Goal: Transaction & Acquisition: Purchase product/service

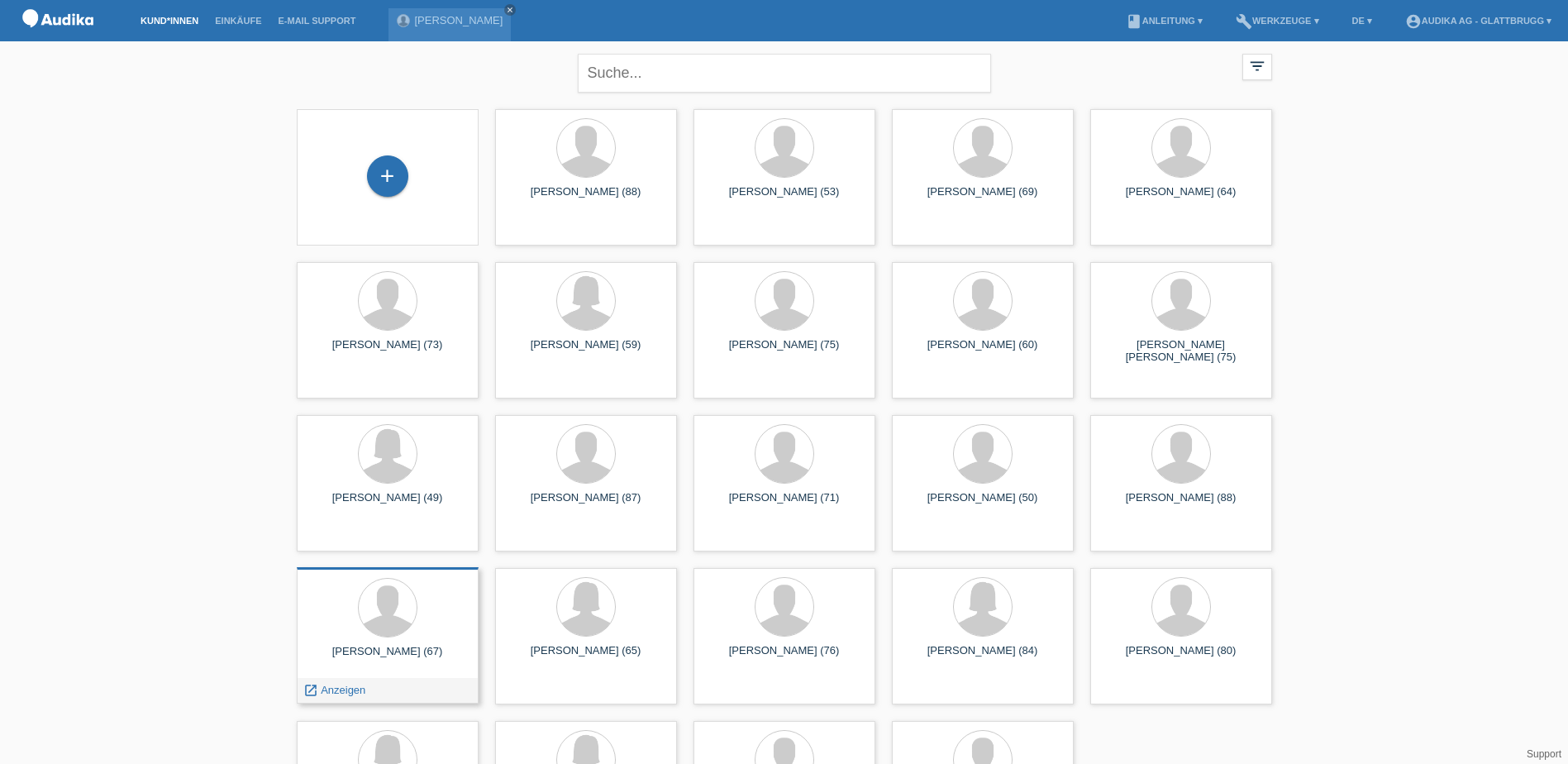
click at [453, 612] on div at bounding box center [388, 609] width 155 height 62
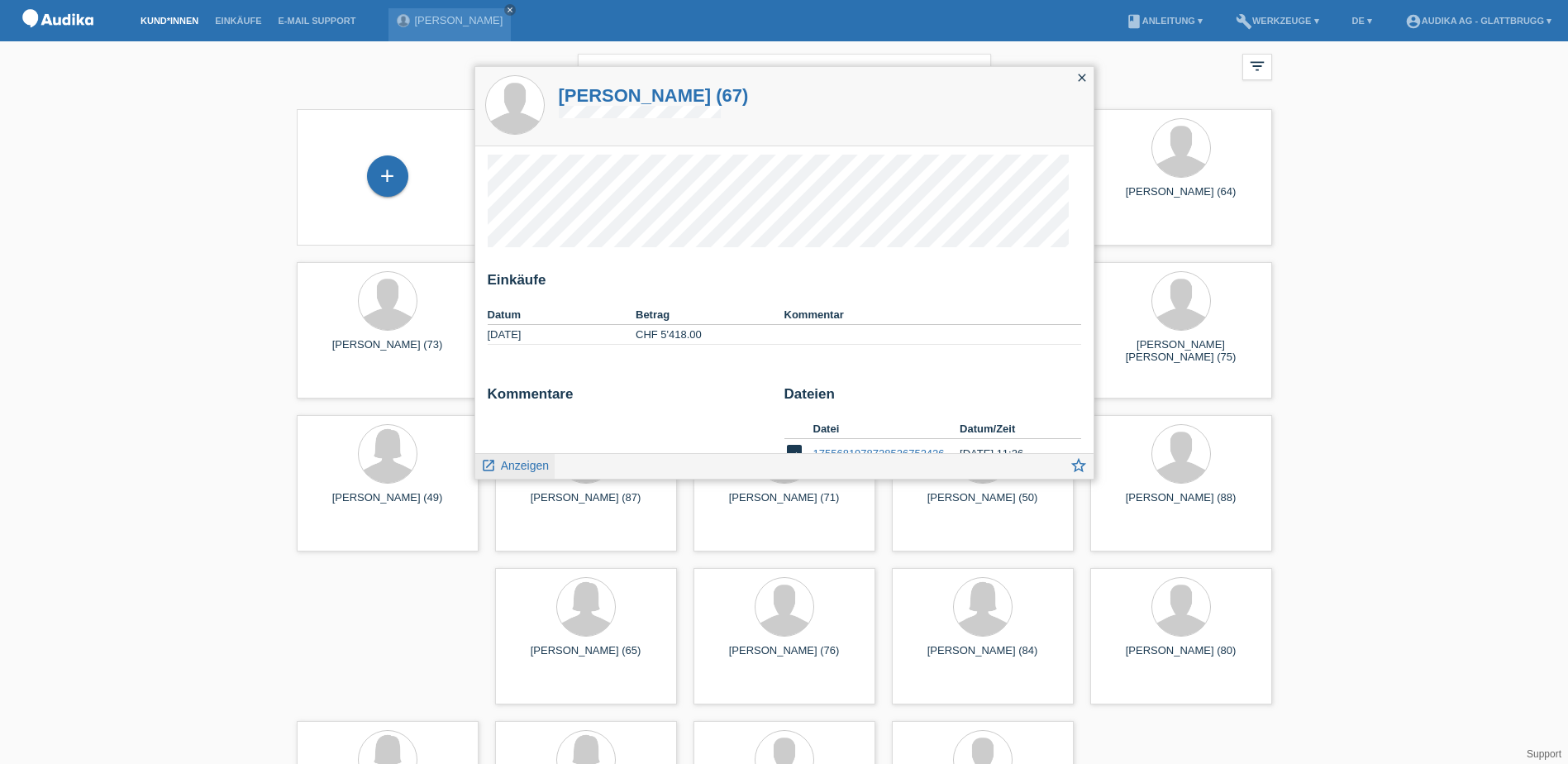
click at [504, 464] on span "Anzeigen" at bounding box center [525, 465] width 48 height 13
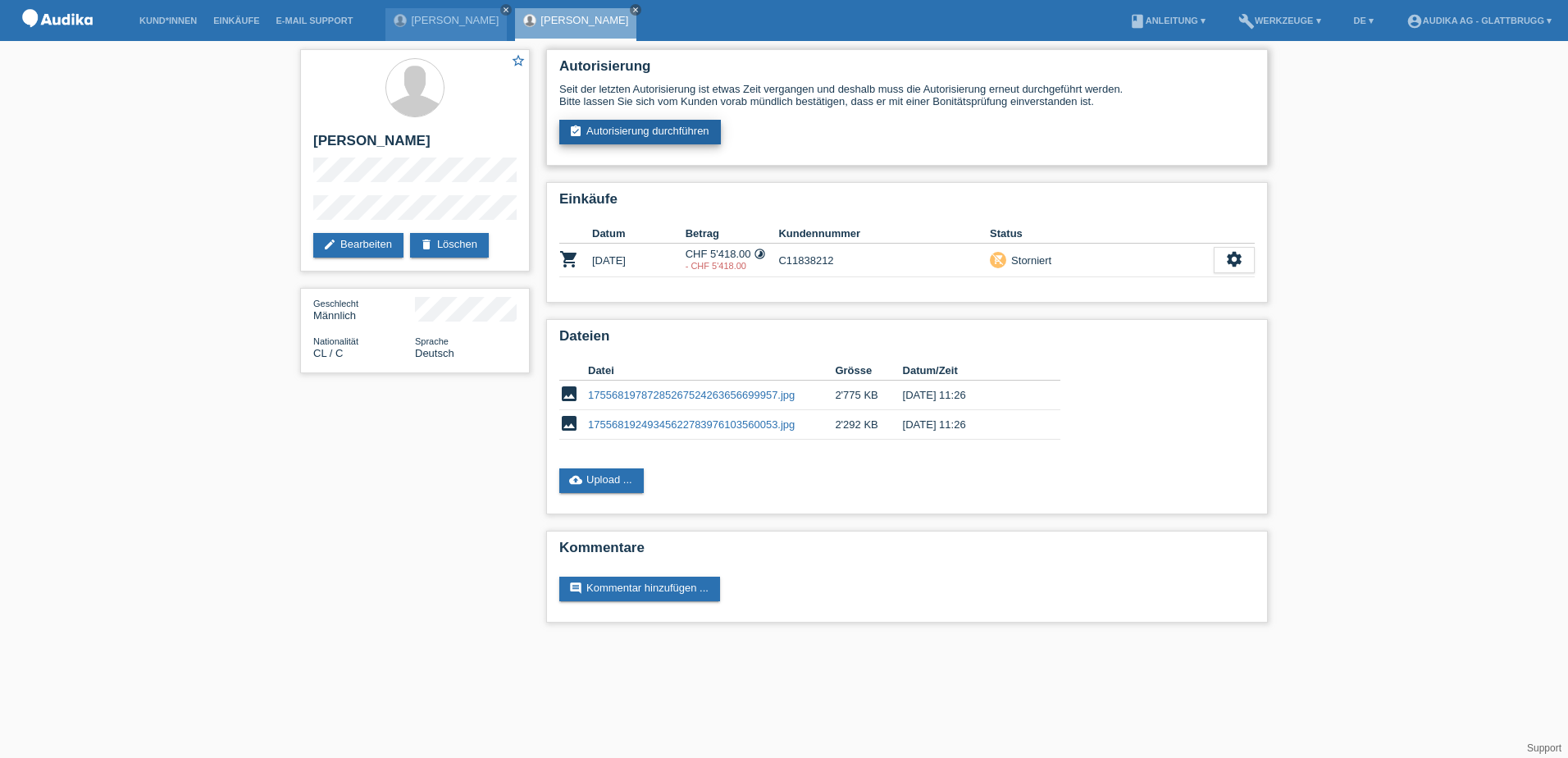
click at [631, 129] on link "assignment_turned_in Autorisierung durchführen" at bounding box center [640, 132] width 162 height 24
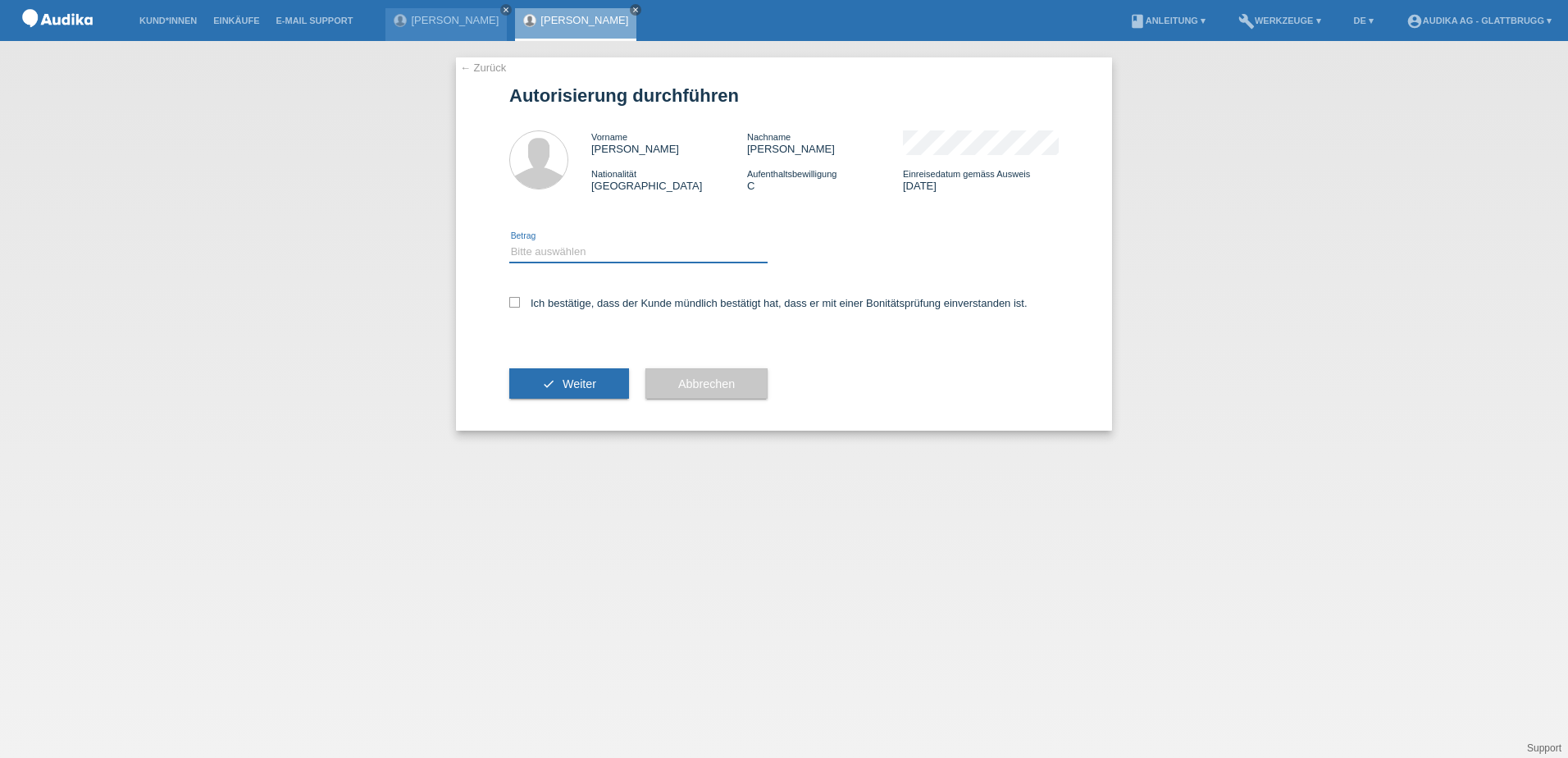
click at [566, 249] on select "Bitte auswählen CHF 1.00 - CHF 499.00 CHF 500.00 - CHF 1'999.00 CHF 2'000.00 - …" at bounding box center [639, 252] width 259 height 20
select select "3"
click at [510, 242] on select "Bitte auswählen CHF 1.00 - CHF 499.00 CHF 500.00 - CHF 1'999.00 CHF 2'000.00 - …" at bounding box center [639, 252] width 259 height 20
drag, startPoint x: 109, startPoint y: 451, endPoint x: 344, endPoint y: 437, distance: 235.4
click at [114, 450] on div "← Zurück Autorisierung durchführen Vorname Gaston Nachname Munoz Nationalität C…" at bounding box center [784, 400] width 1568 height 717
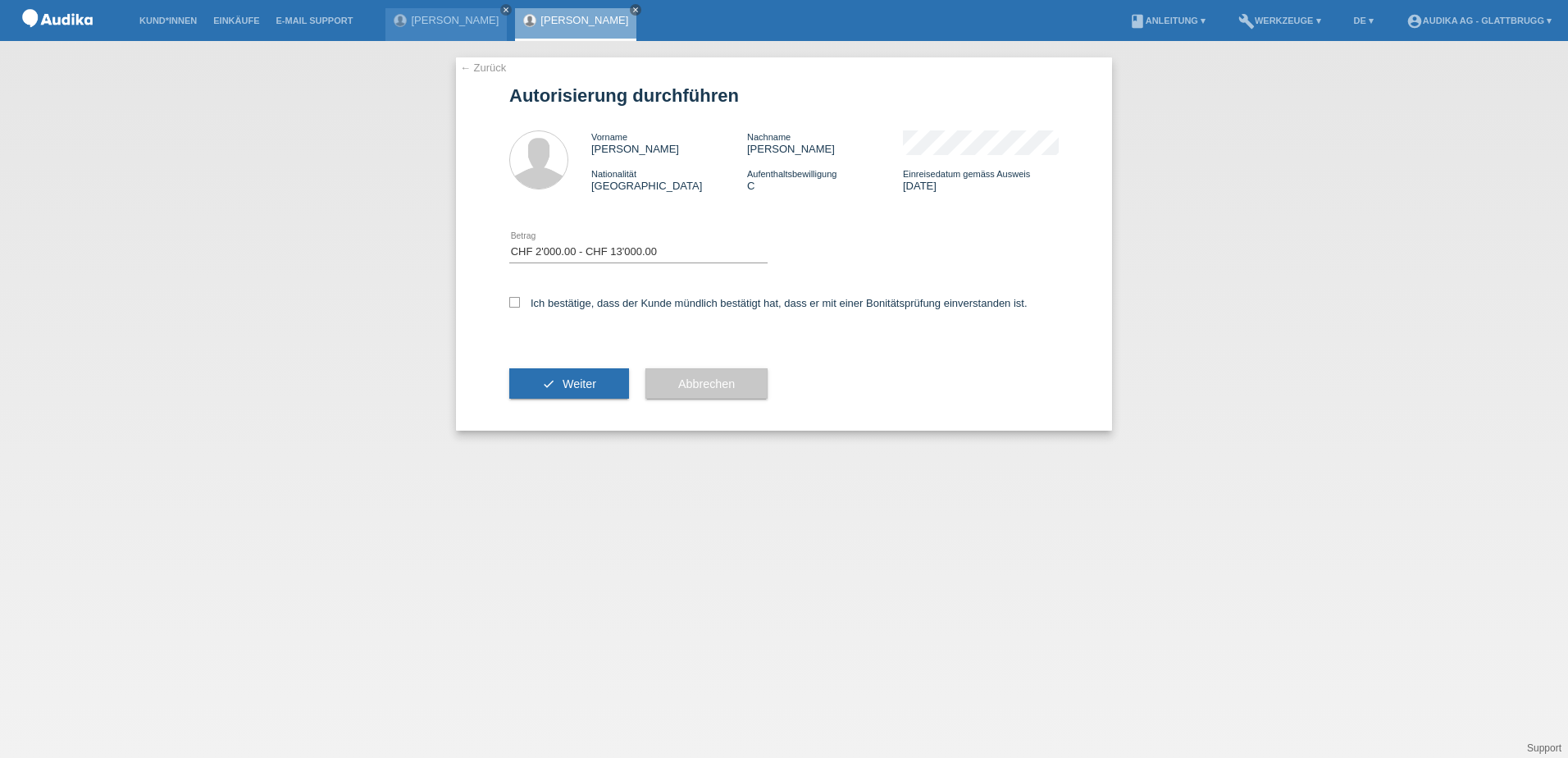
drag, startPoint x: 505, startPoint y: 299, endPoint x: 569, endPoint y: 394, distance: 114.5
click at [505, 300] on div "← Zurück Autorisierung durchführen Vorname Gaston Nachname Munoz Nationalität C…" at bounding box center [784, 244] width 656 height 373
click at [516, 300] on icon at bounding box center [515, 303] width 10 height 10
click at [516, 300] on input "Ich bestätige, dass der Kunde mündlich bestätigt hat, dass er mit einer Bonität…" at bounding box center [515, 303] width 10 height 10
checkbox input "true"
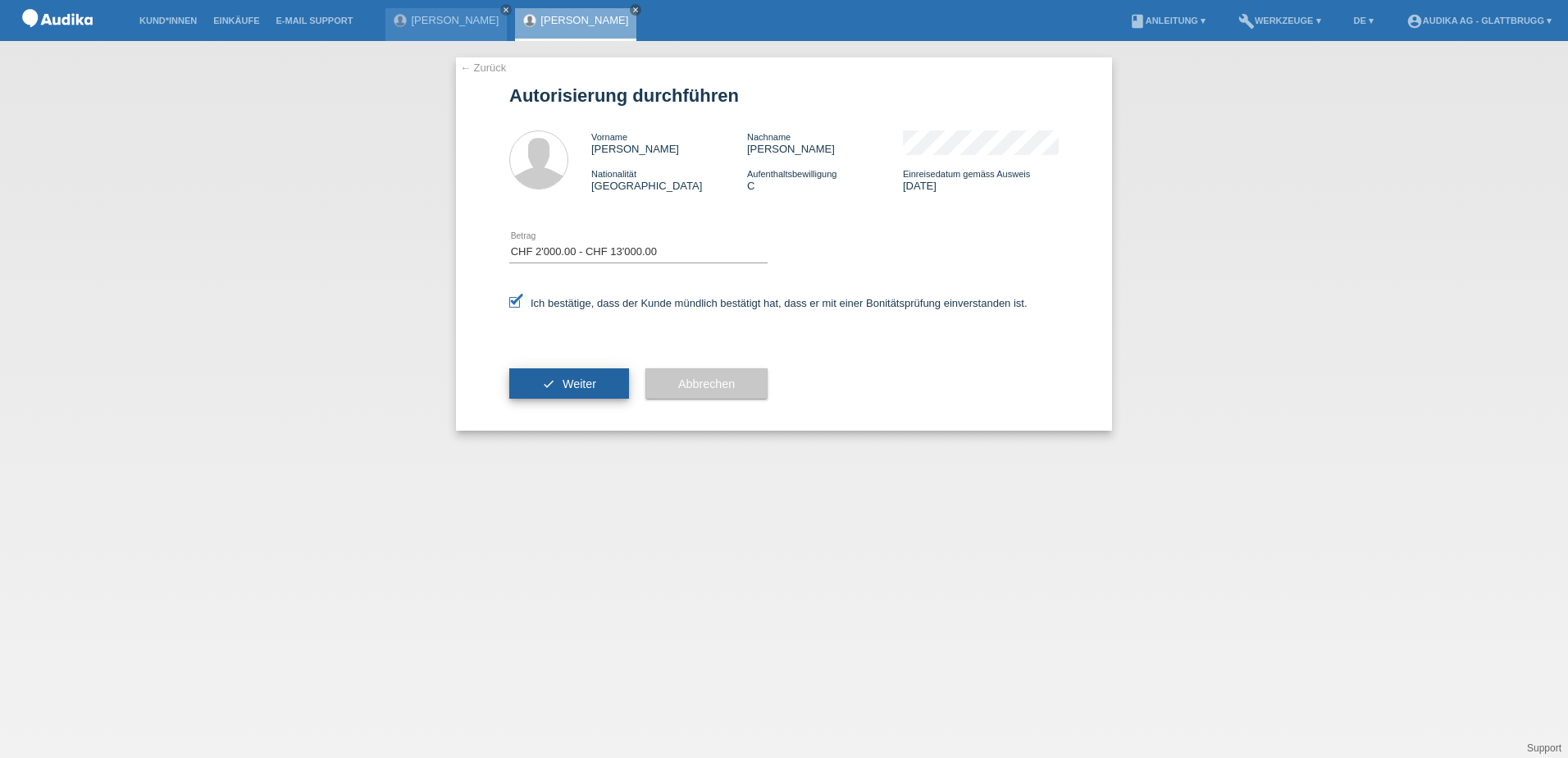
click at [567, 388] on span "Weiter" at bounding box center [579, 384] width 33 height 13
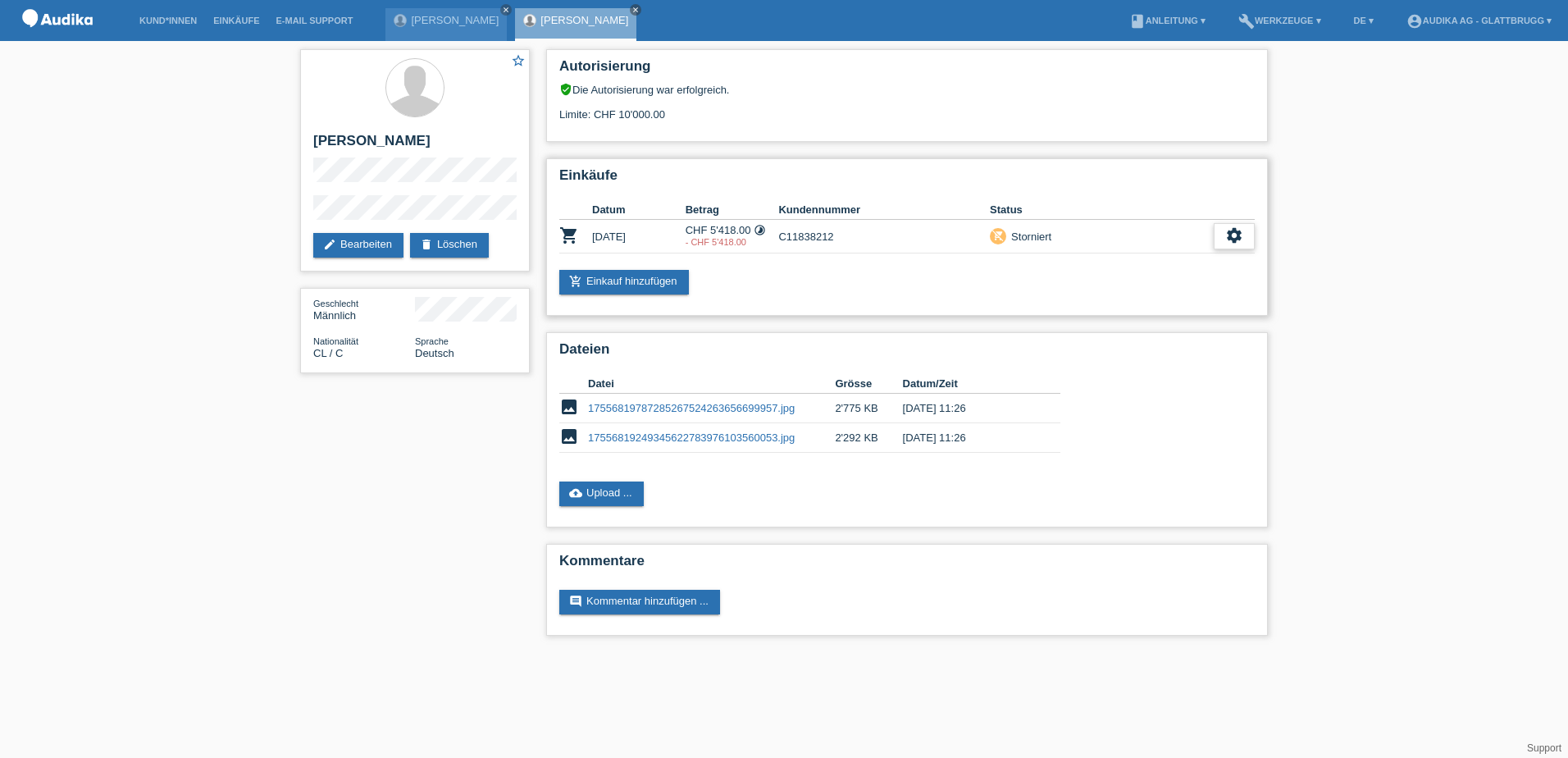
click at [1247, 242] on div "settings" at bounding box center [1234, 236] width 41 height 26
click at [625, 282] on link "add_shopping_cart Einkauf hinzufügen" at bounding box center [624, 282] width 129 height 24
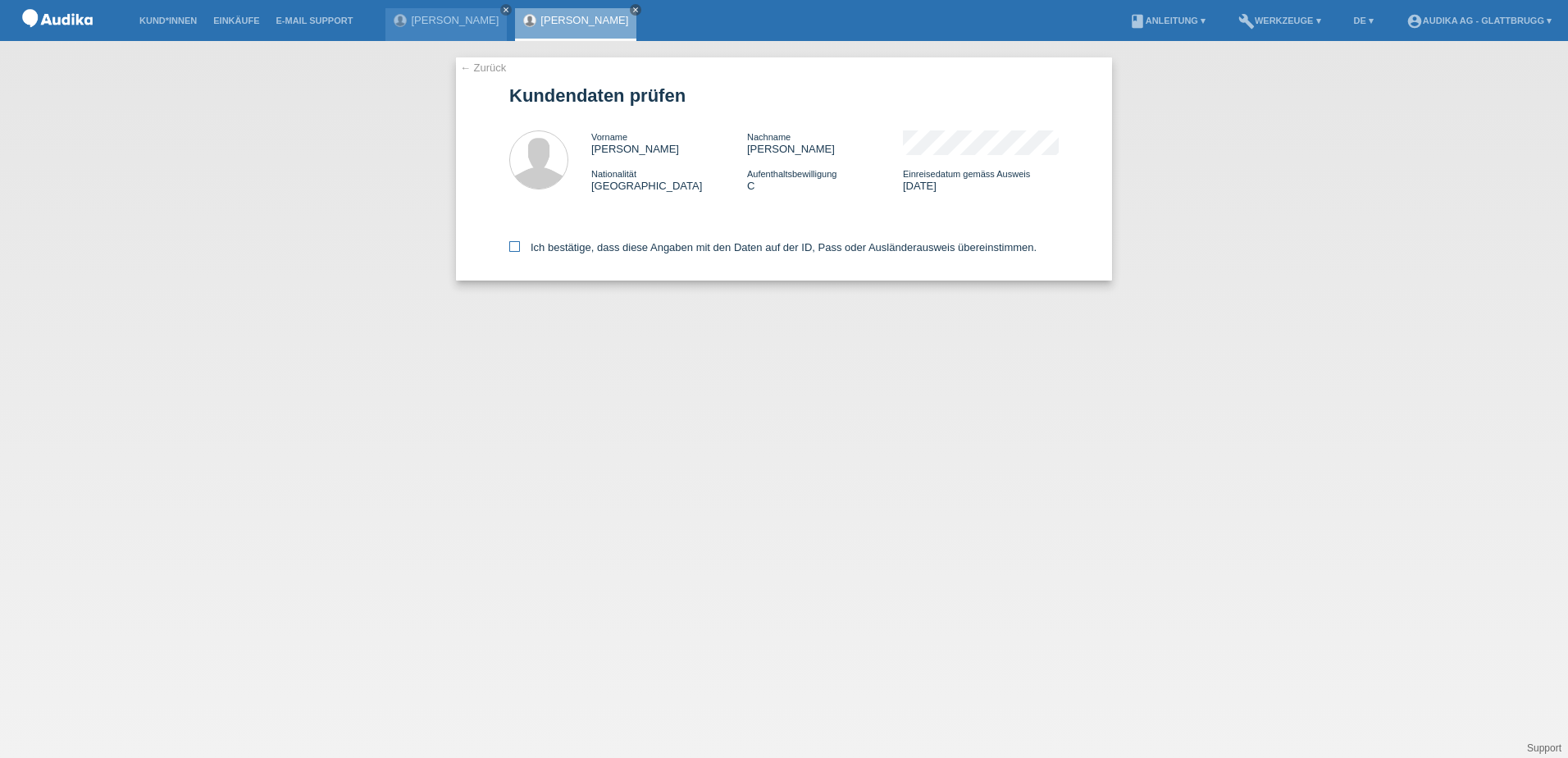
click at [519, 243] on icon at bounding box center [515, 247] width 10 height 10
click at [519, 243] on input "Ich bestätige, dass diese Angaben mit den Daten auf der ID, Pass oder Ausländer…" at bounding box center [515, 247] width 10 height 10
checkbox input "true"
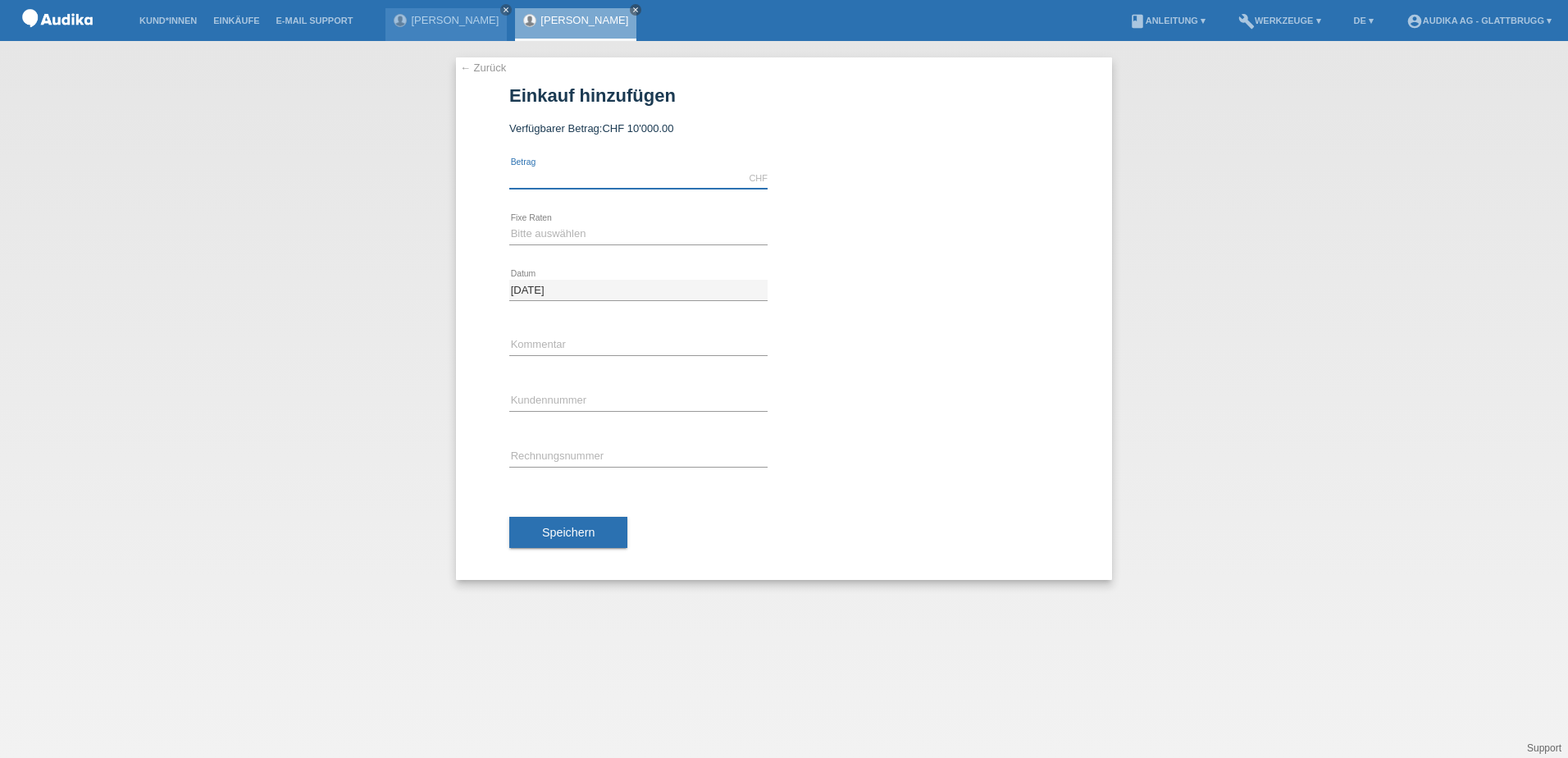
click at [582, 181] on input "text" at bounding box center [639, 177] width 259 height 20
drag, startPoint x: 266, startPoint y: 249, endPoint x: 427, endPoint y: 281, distance: 164.1
click at [267, 250] on div "← Zurück Einkauf hinzufügen Verfügbarer Betrag: CHF 10'000.00" at bounding box center [784, 400] width 1568 height 717
click at [539, 179] on input "text" at bounding box center [639, 177] width 259 height 20
type input "5418.00"
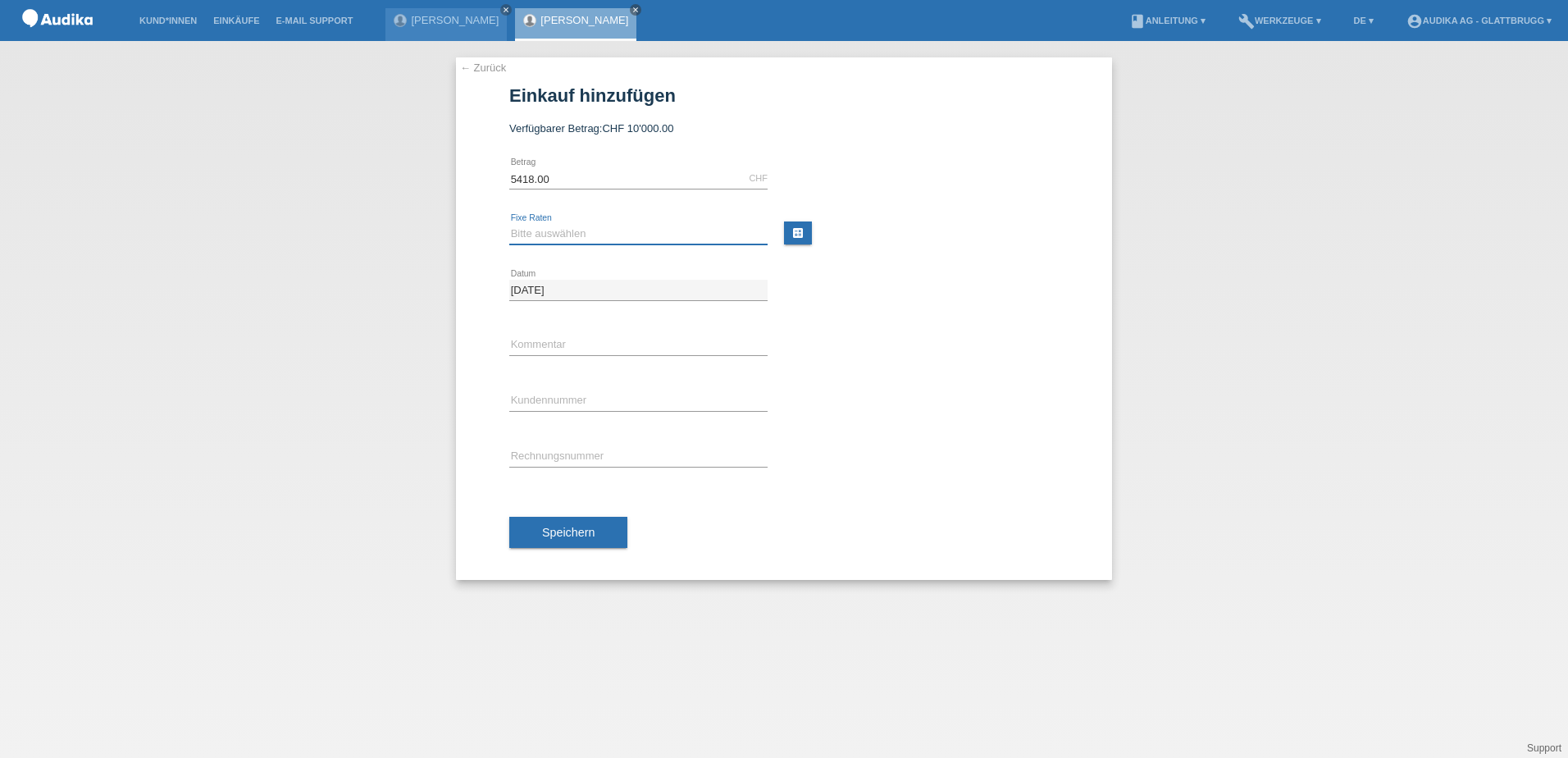
click at [567, 235] on select "Bitte auswählen 12 Raten 24 Raten" at bounding box center [639, 233] width 259 height 20
select select "178"
click at [510, 224] on select "Bitte auswählen 12 Raten 24 Raten" at bounding box center [639, 233] width 259 height 20
click at [573, 529] on span "Speichern" at bounding box center [568, 532] width 52 height 13
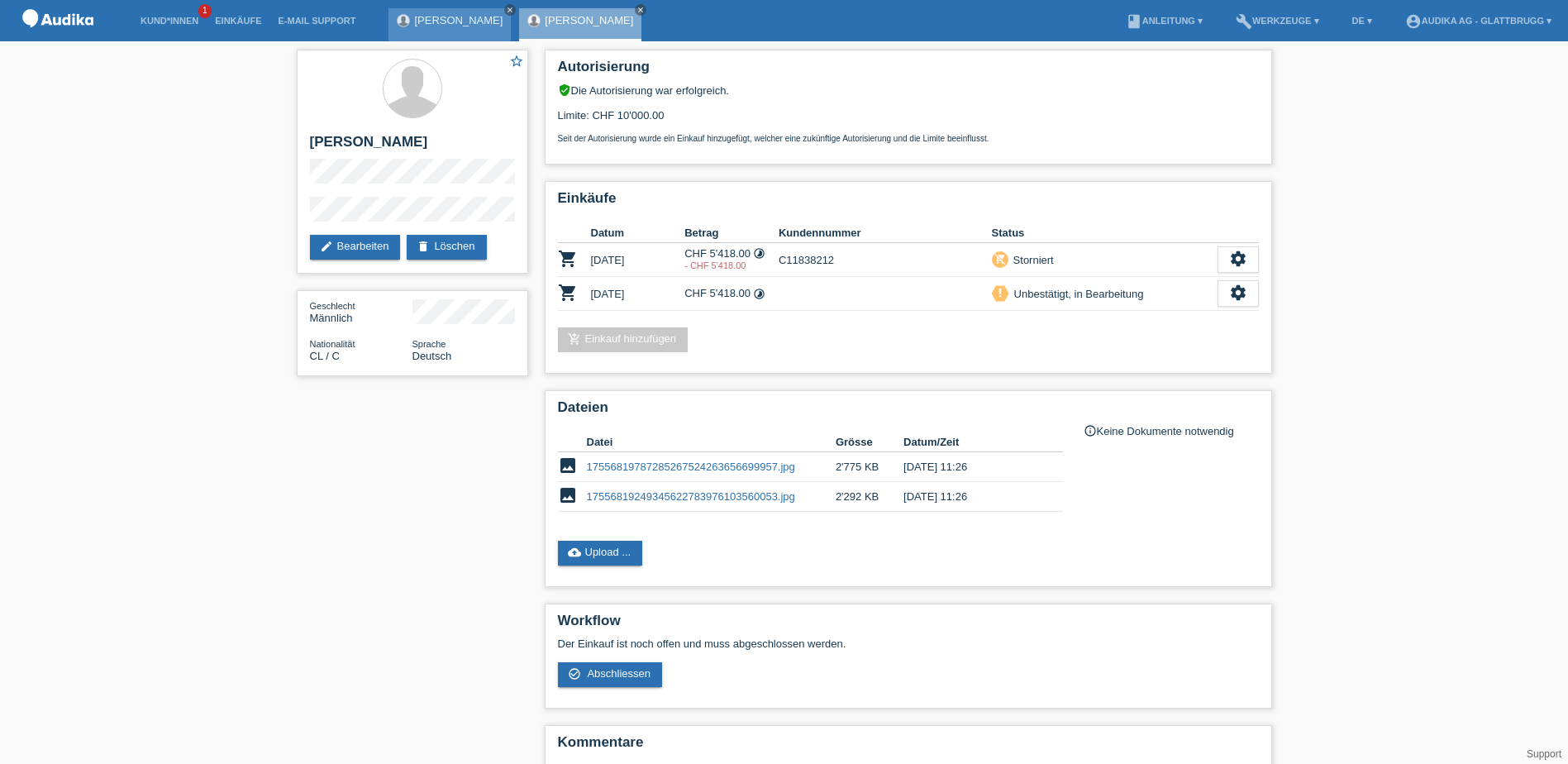
click at [506, 7] on icon "close" at bounding box center [509, 10] width 8 height 8
click at [200, 24] on link "Kund*innen" at bounding box center [169, 20] width 74 height 10
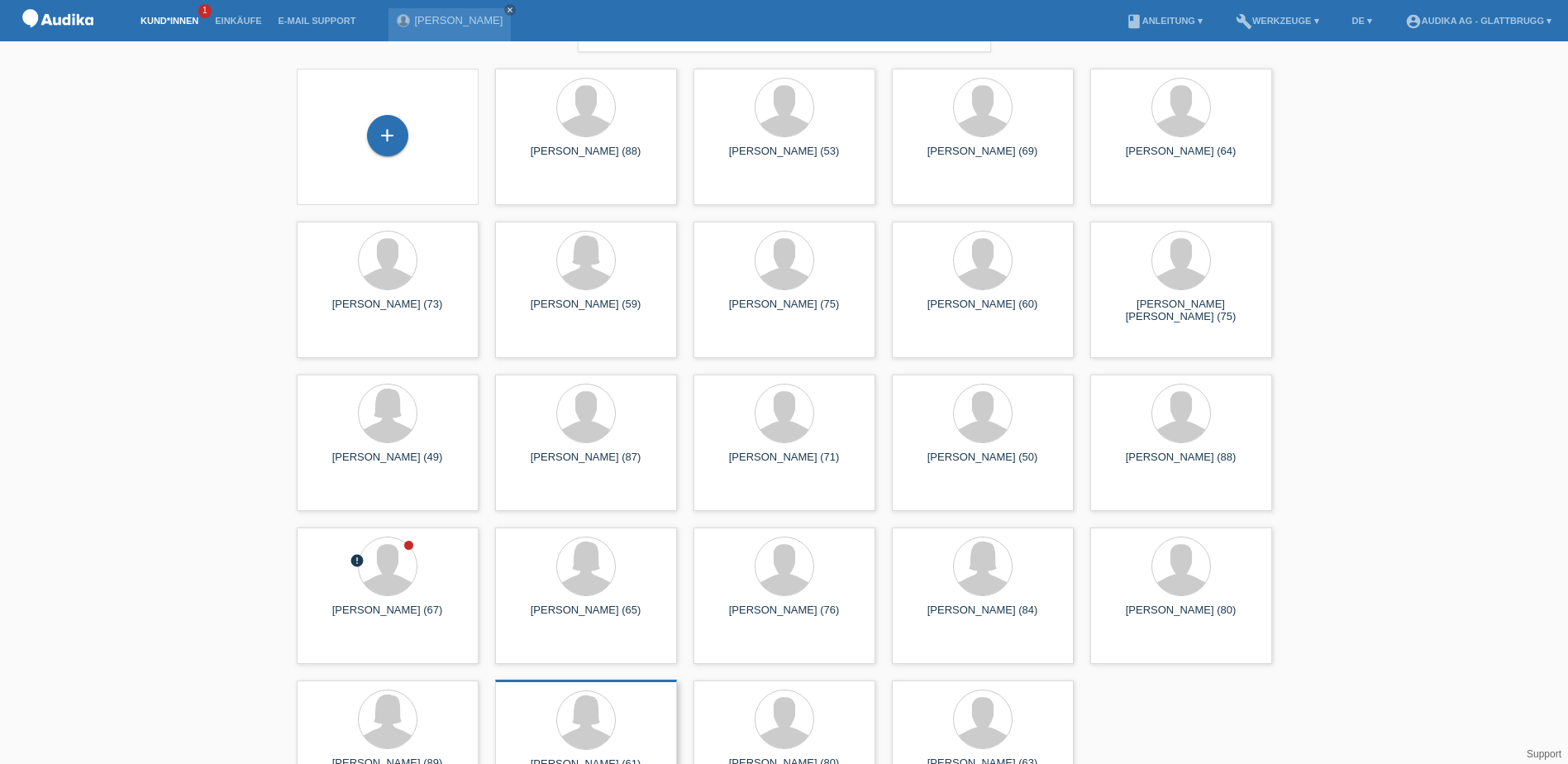
scroll to position [101, 0]
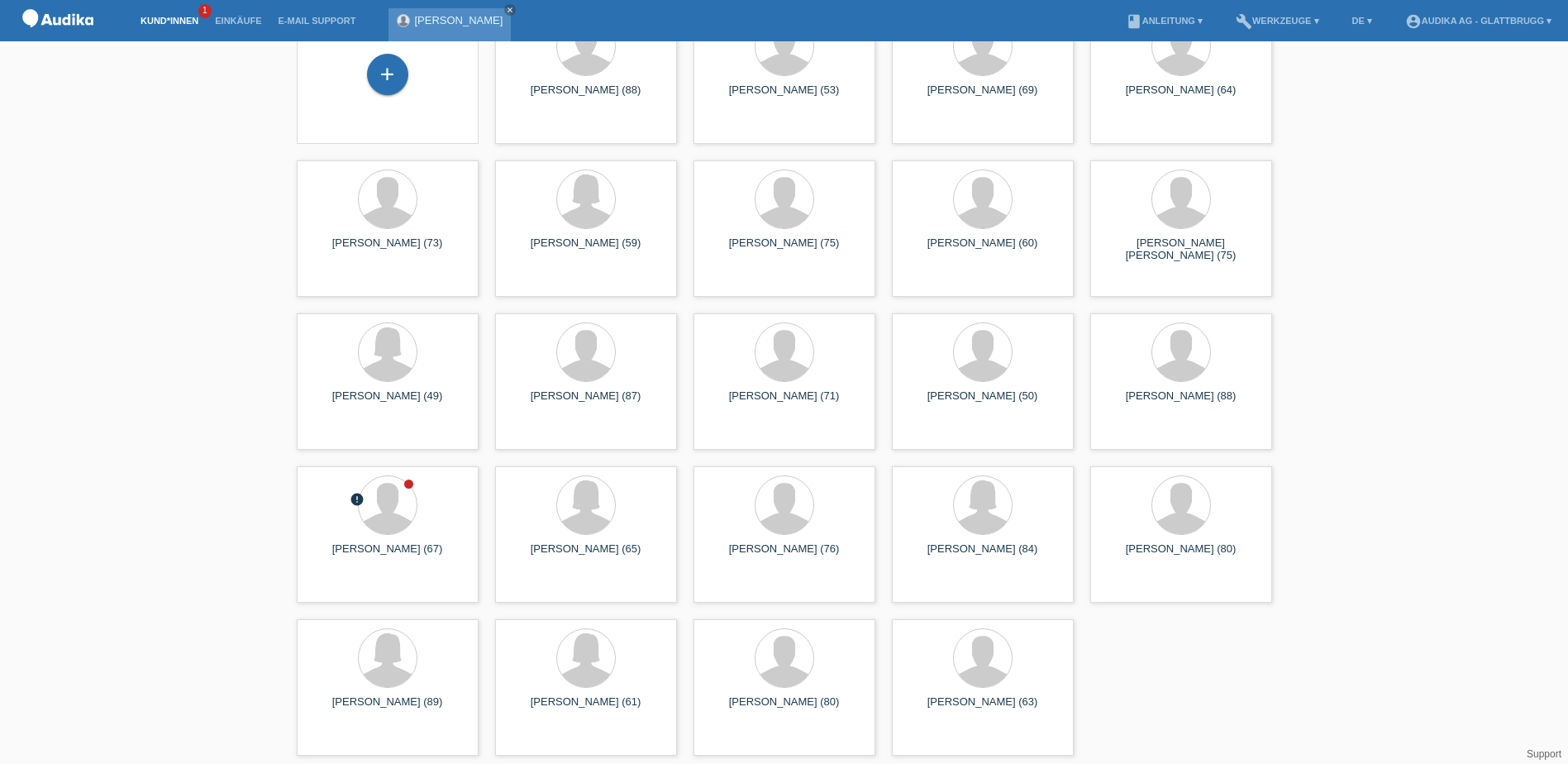
click at [427, 12] on div "[PERSON_NAME] close" at bounding box center [449, 25] width 122 height 33
click at [433, 28] on div "[PERSON_NAME] close" at bounding box center [449, 25] width 122 height 33
drag, startPoint x: 1253, startPoint y: 736, endPoint x: 1159, endPoint y: 616, distance: 152.4
click at [1253, 736] on div "+ [PERSON_NAME] (88) launch Anzeigen" at bounding box center [785, 382] width 992 height 765
click at [456, 27] on div "[PERSON_NAME] close" at bounding box center [449, 25] width 122 height 33
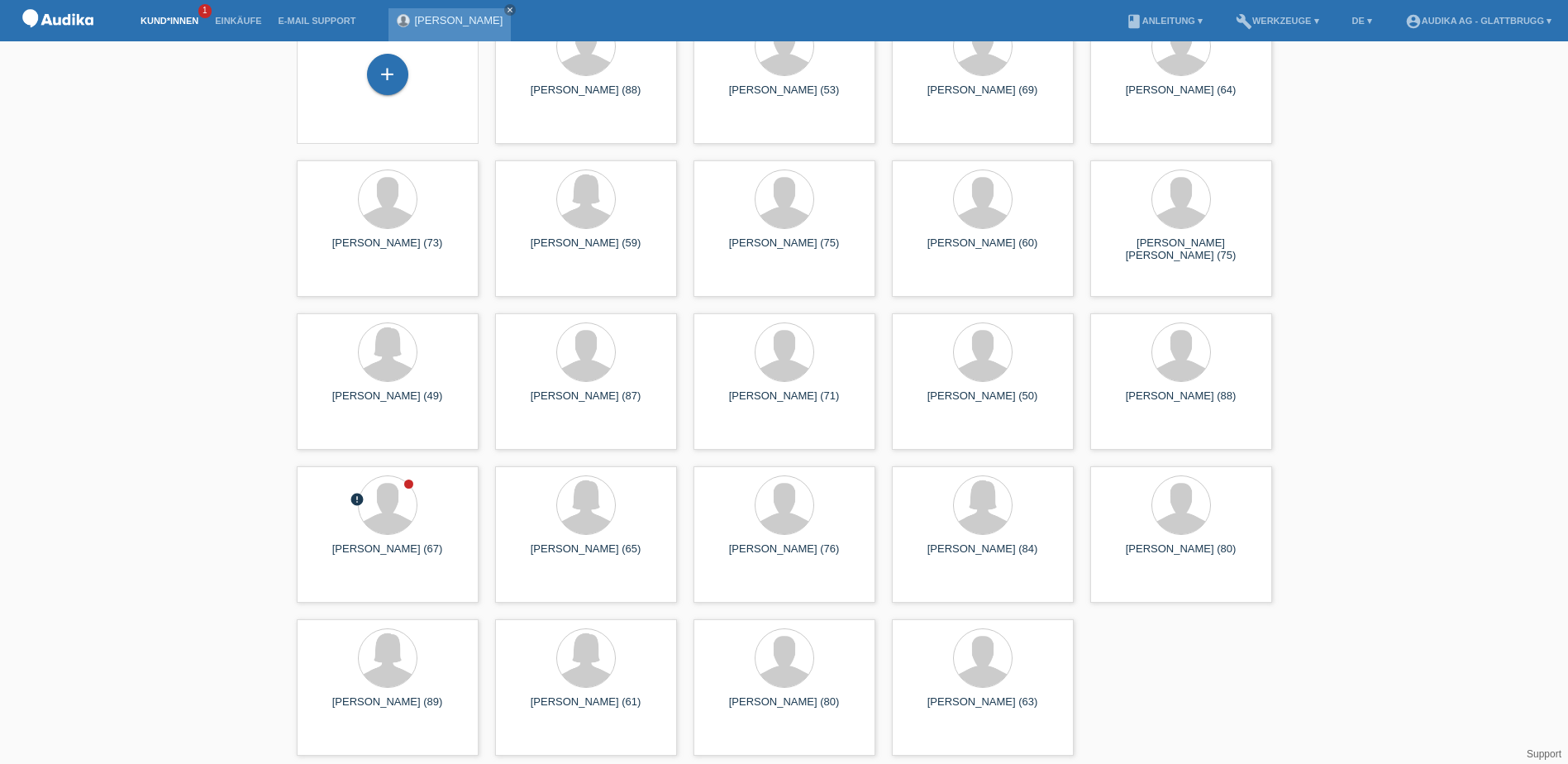
click at [453, 17] on link "[PERSON_NAME]" at bounding box center [458, 20] width 88 height 12
click at [413, 536] on div at bounding box center [388, 508] width 155 height 62
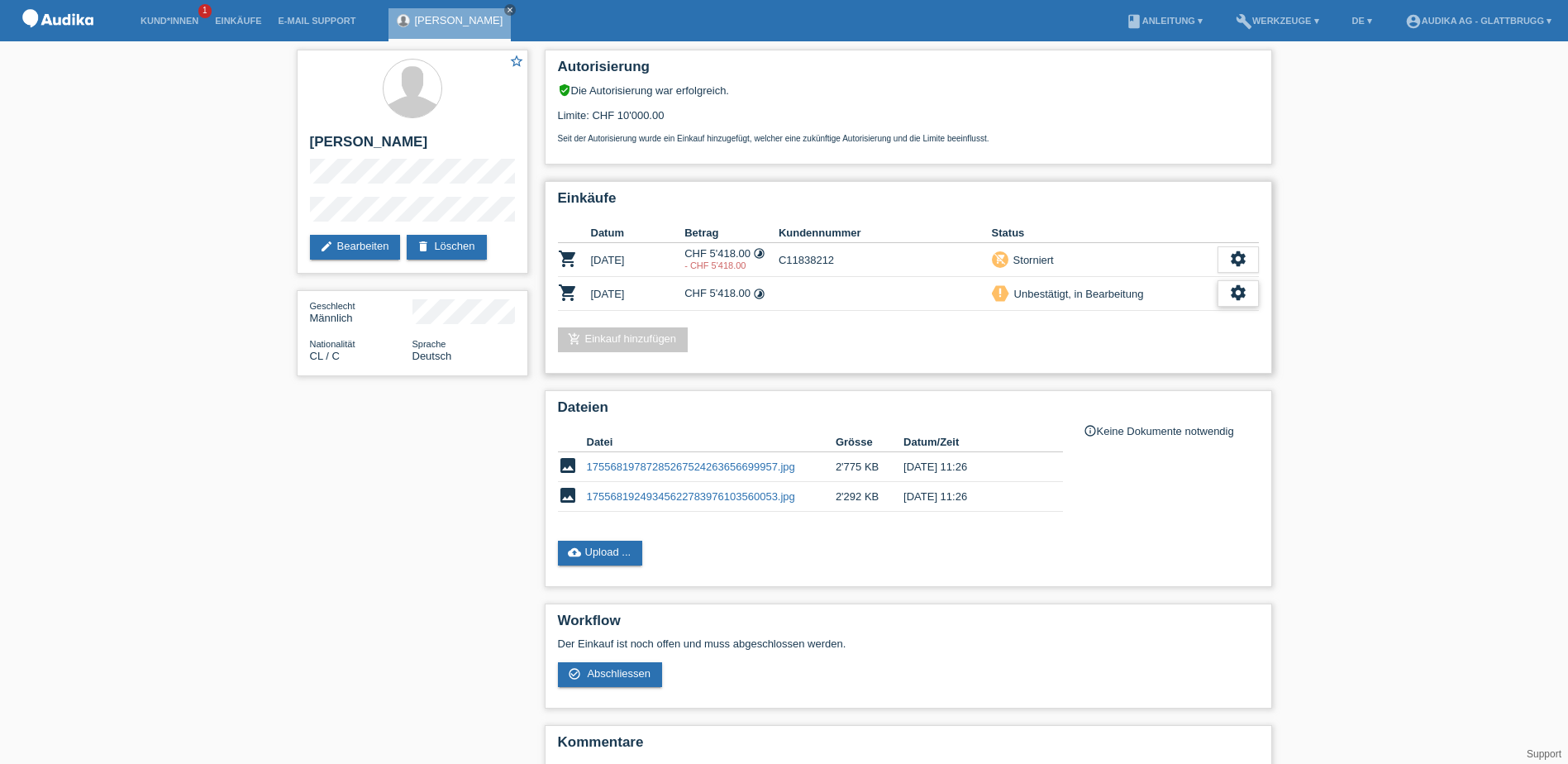
click at [1231, 303] on div "settings" at bounding box center [1238, 293] width 41 height 26
click at [1162, 370] on div "check_circle_outline Abschliessen" at bounding box center [1153, 369] width 209 height 25
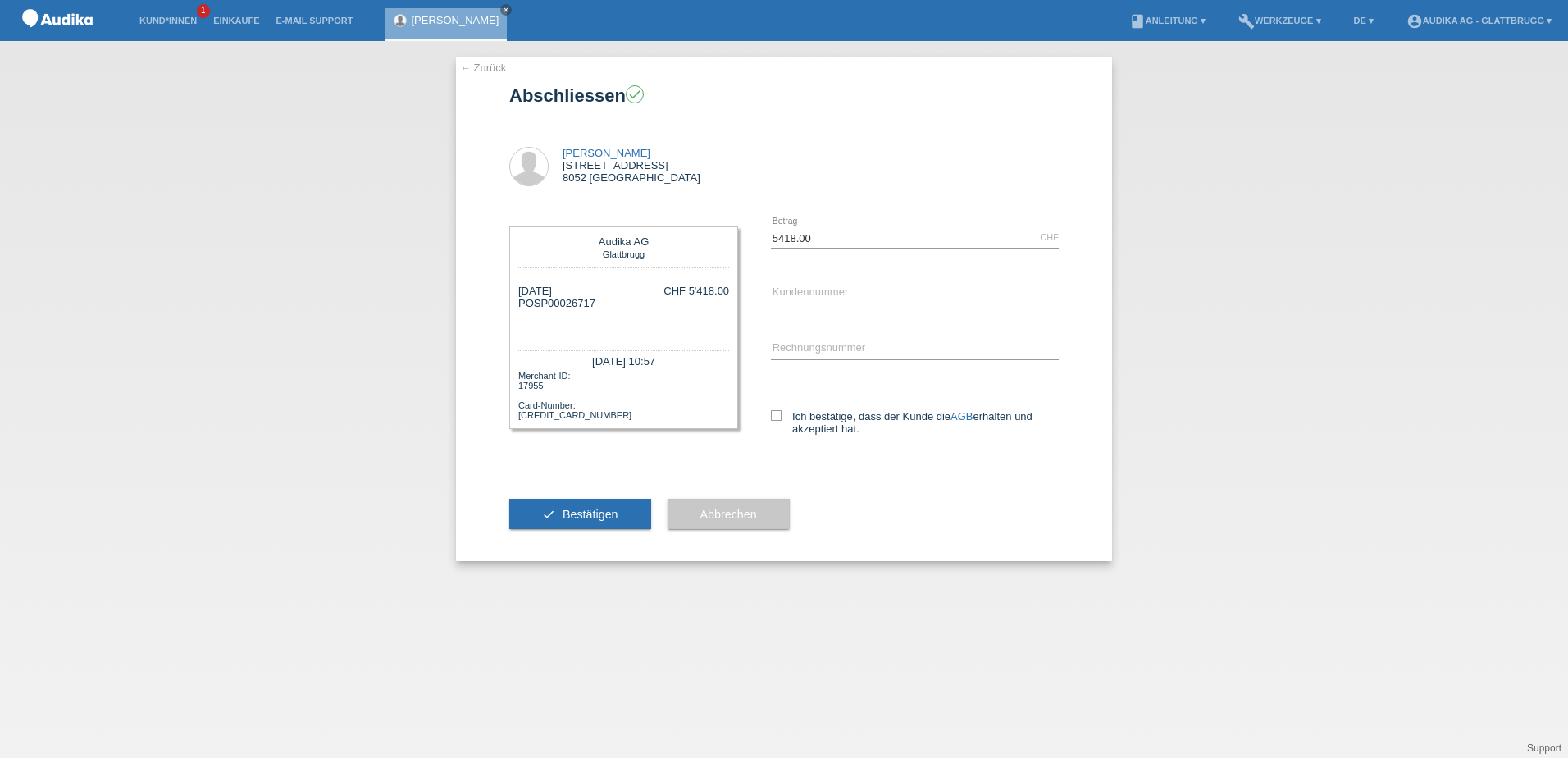
drag, startPoint x: 535, startPoint y: 303, endPoint x: 599, endPoint y: 298, distance: 64.2
click at [599, 298] on div "[DATE] POSP00026717 CHF 5'418.00" at bounding box center [623, 309] width 211 height 49
drag, startPoint x: 599, startPoint y: 298, endPoint x: 589, endPoint y: 300, distance: 10.2
copy div "SP00026717"
click at [1293, 435] on div "← Zurück Abschliessen check [GEOGRAPHIC_DATA][STREET_ADDRESS] error" at bounding box center [784, 400] width 1568 height 717
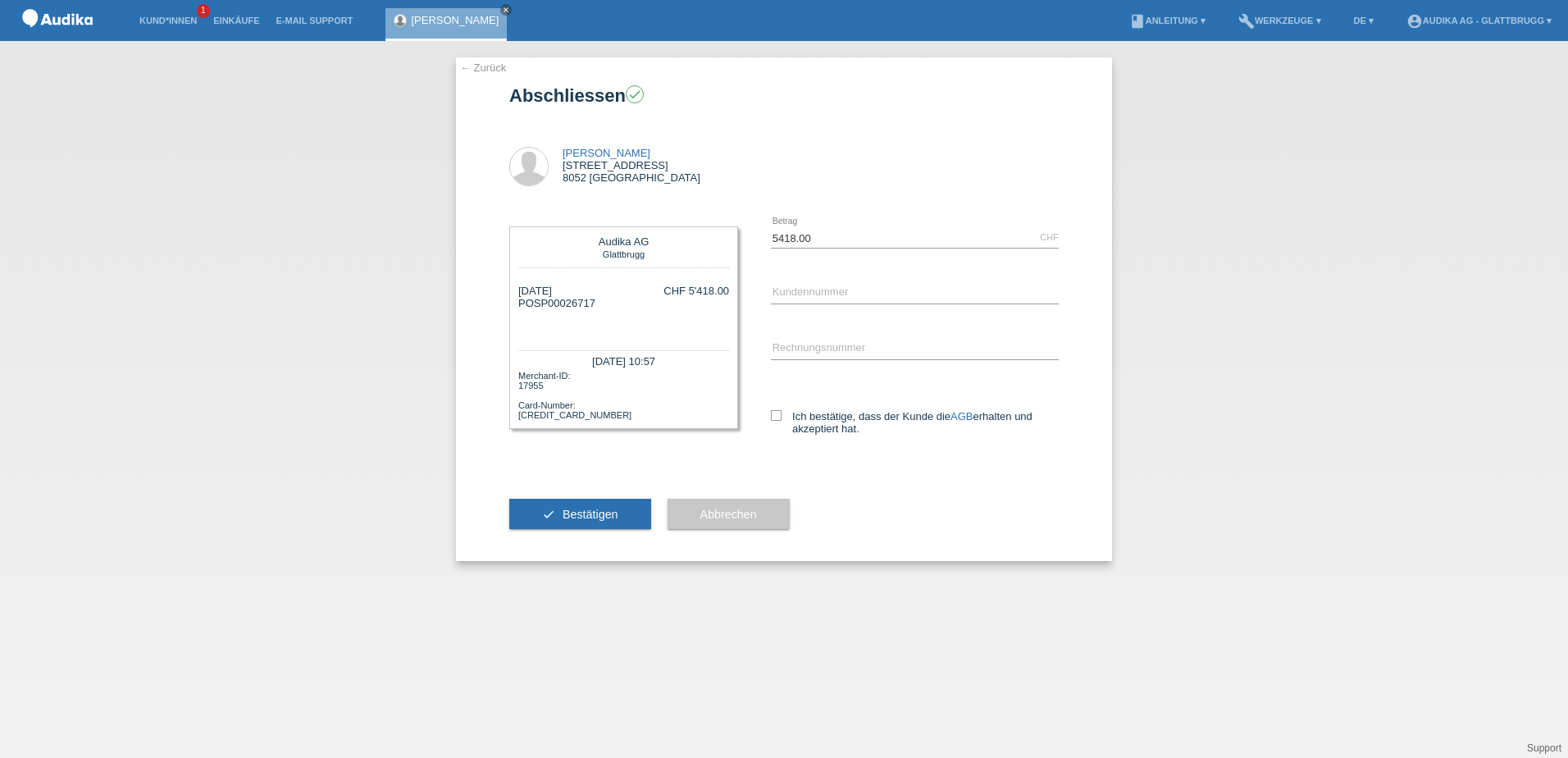
click at [1312, 595] on div "← Zurück Abschliessen check [GEOGRAPHIC_DATA][STREET_ADDRESS] error" at bounding box center [784, 400] width 1568 height 717
click at [808, 343] on input "SOI" at bounding box center [914, 349] width 288 height 20
paste input "0003489"
type input "SOI0003489"
click at [815, 287] on input "C" at bounding box center [914, 293] width 288 height 20
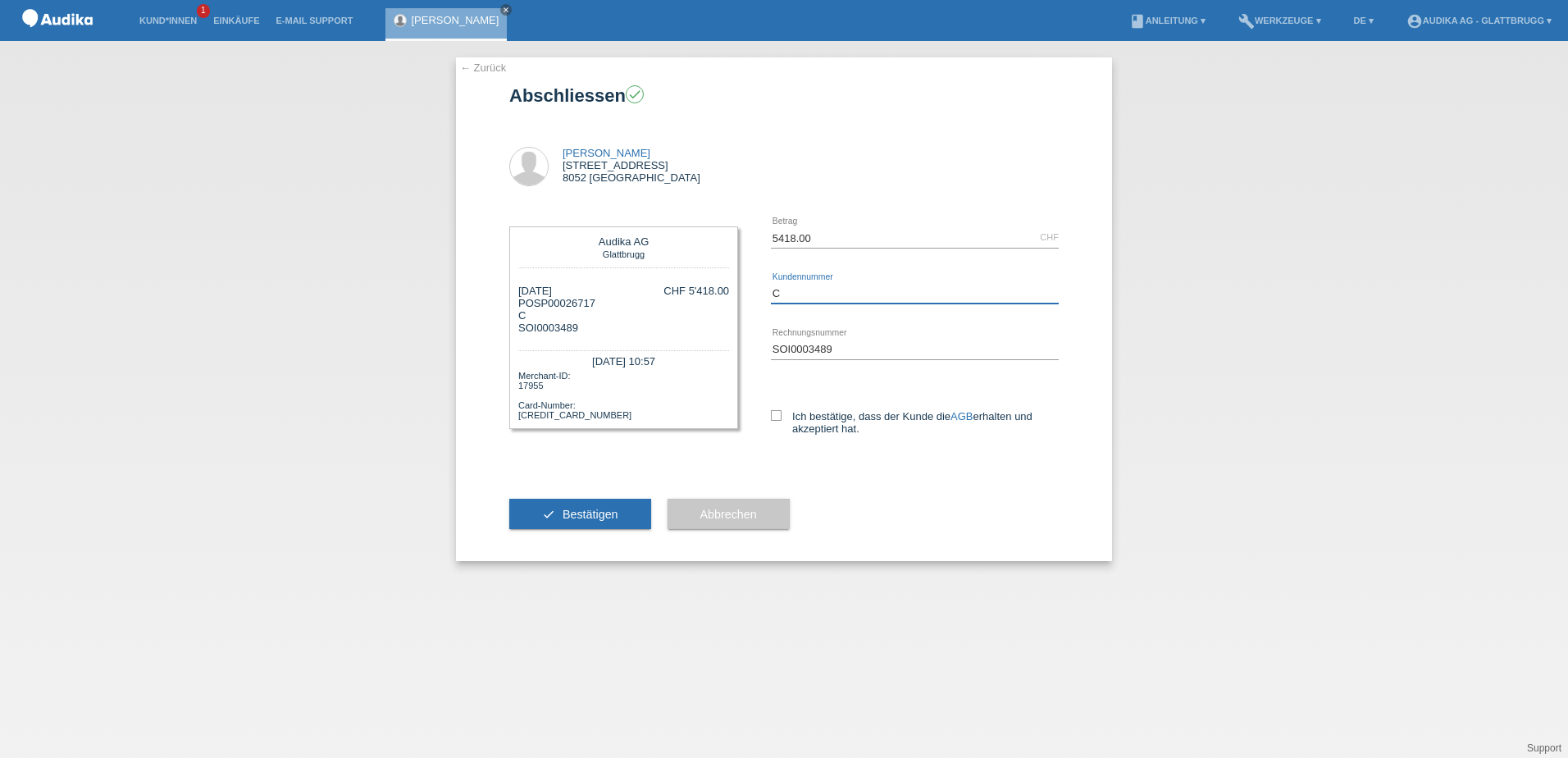
paste input "1183821"
type input "C1183821"
click at [830, 233] on input "5418.00" at bounding box center [914, 237] width 288 height 20
drag, startPoint x: 286, startPoint y: 495, endPoint x: 313, endPoint y: 508, distance: 30.0
click at [286, 495] on div "← Zurück Abschliessen check Gaston Munoz Birschstrasse 658 8052 Zürich error" at bounding box center [784, 400] width 1568 height 717
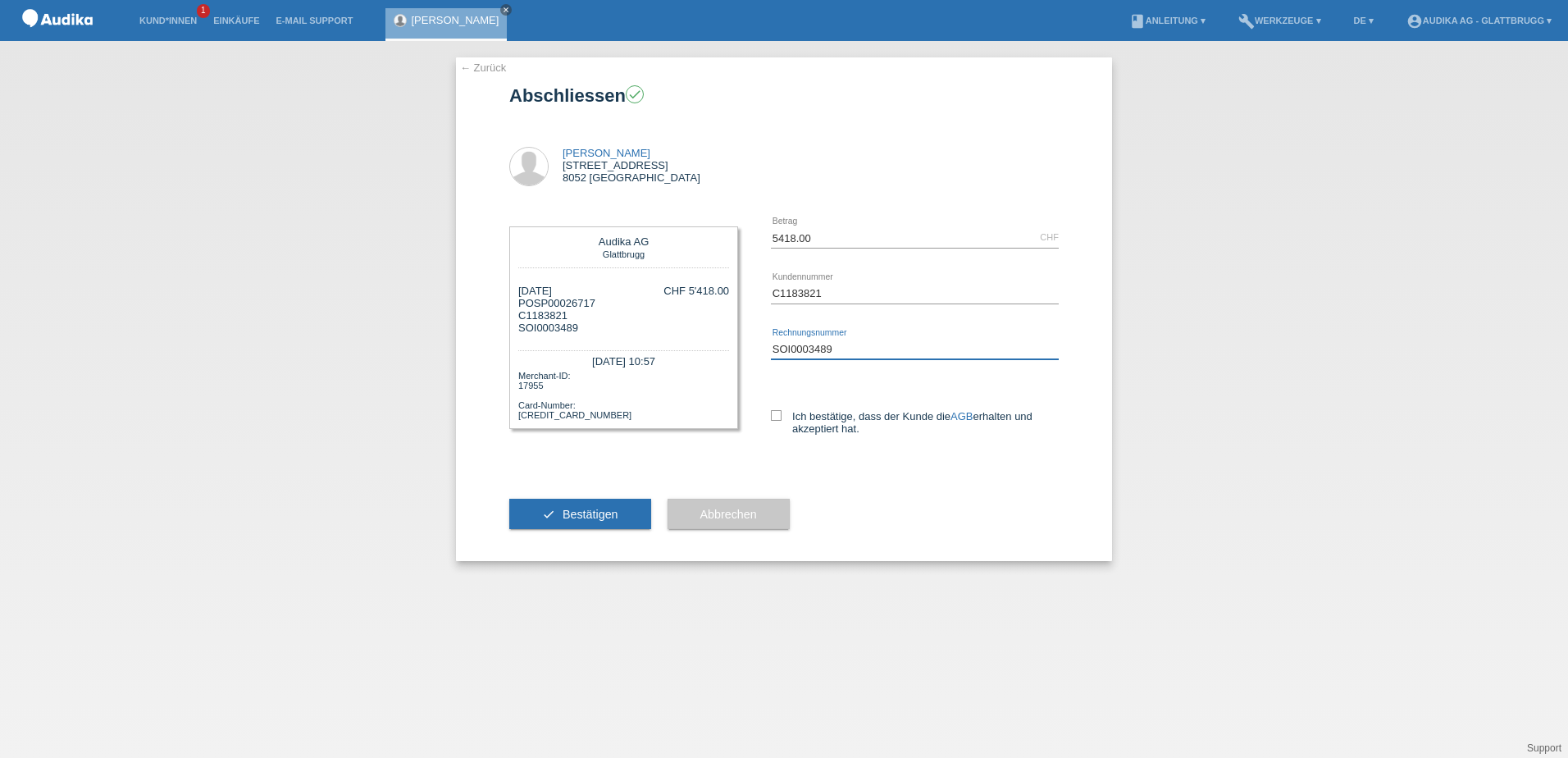
drag, startPoint x: 834, startPoint y: 346, endPoint x: 794, endPoint y: 336, distance: 41.2
click at [794, 336] on div "SOI0003489 error Rechnungsnummer" at bounding box center [914, 350] width 288 height 56
type input "S"
paste input "text"
click at [799, 340] on input "SOI" at bounding box center [914, 349] width 288 height 20
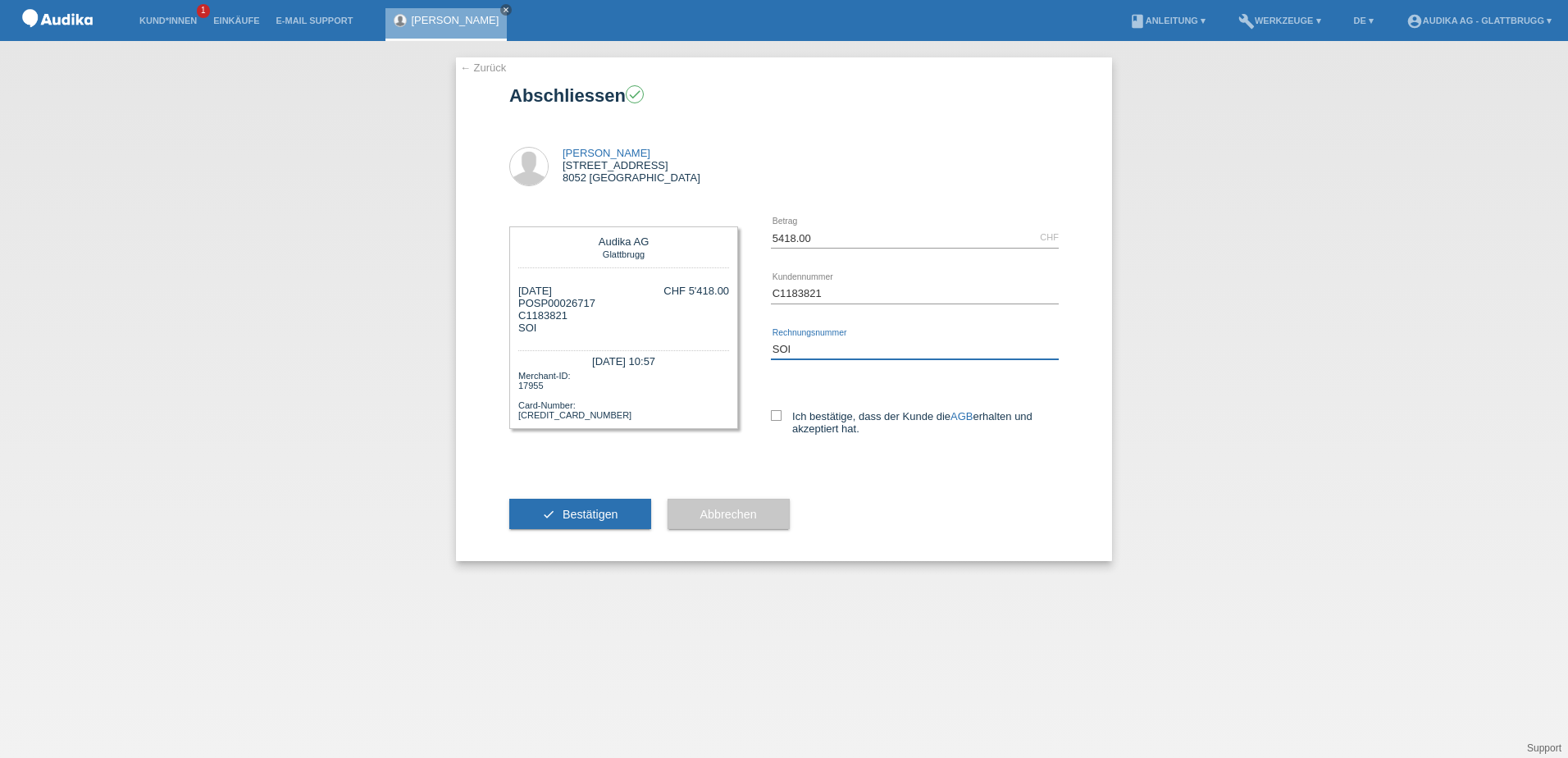
click at [802, 343] on input "SOI" at bounding box center [914, 349] width 288 height 20
paste input "000348931"
type input "SOI000348931"
click at [775, 415] on icon at bounding box center [776, 415] width 10 height 10
click at [775, 415] on input "Ich bestätige, dass der Kunde die AGB erhalten und akzeptiert hat." at bounding box center [776, 415] width 10 height 10
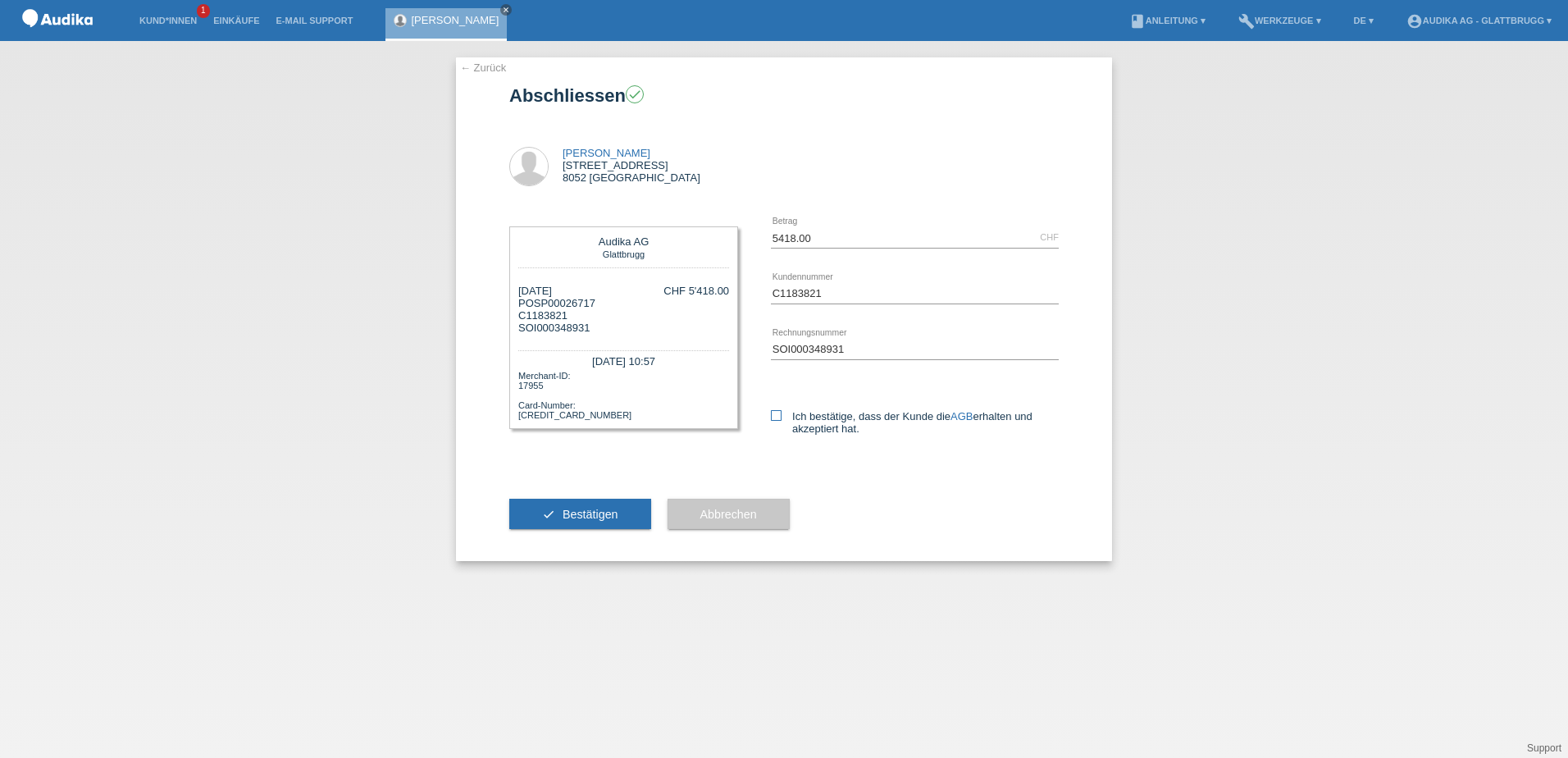
checkbox input "true"
click at [575, 515] on span "Bestätigen" at bounding box center [591, 514] width 56 height 13
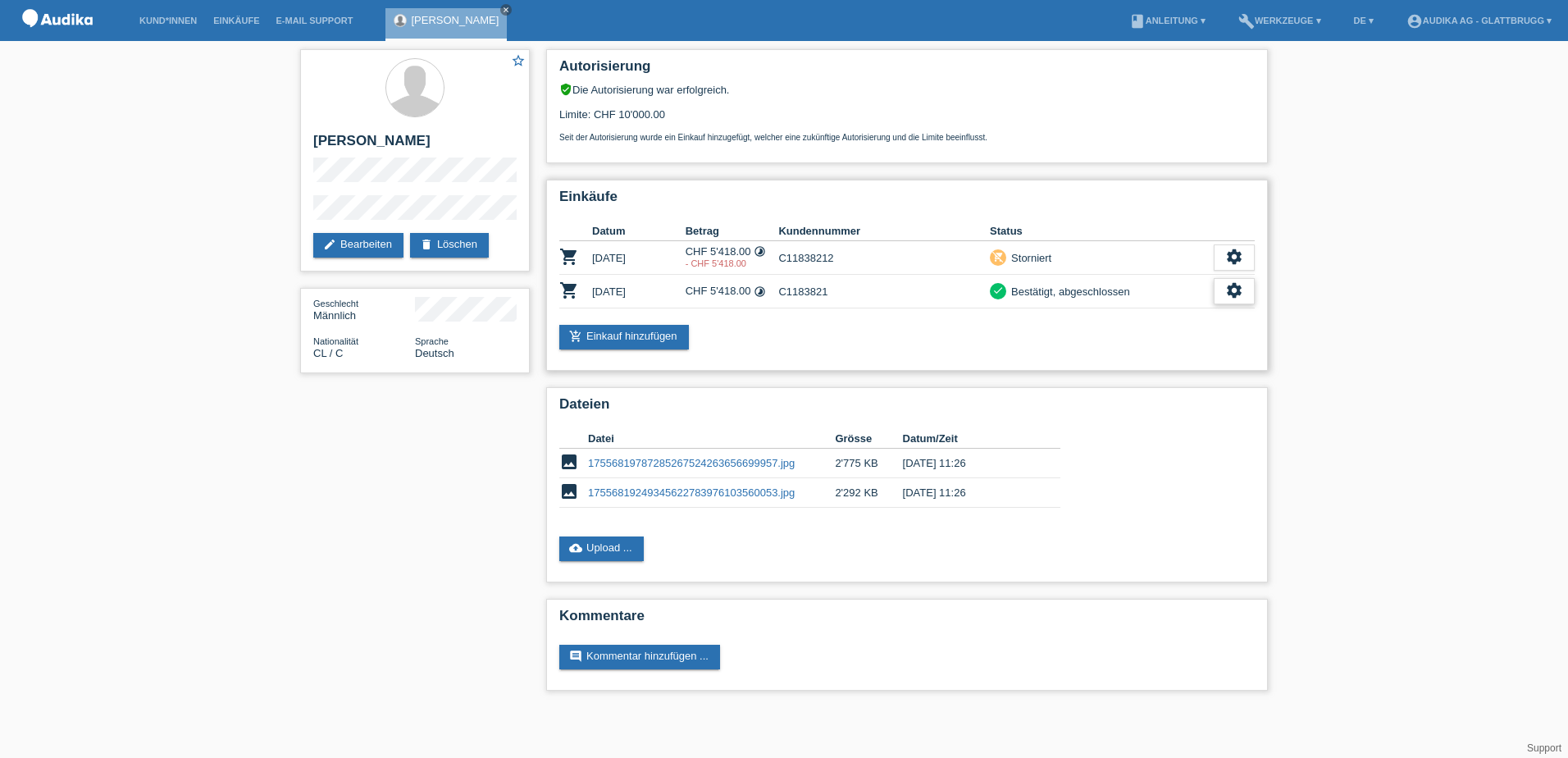
click at [1238, 296] on icon "settings" at bounding box center [1234, 290] width 18 height 18
click at [1163, 368] on span "Finanzierungsdetails herunterladen" at bounding box center [1145, 365] width 171 height 20
click at [108, 219] on div "star_border [PERSON_NAME] edit Bearbeiten delete Löschen Geschlecht Männlich Na…" at bounding box center [784, 374] width 1568 height 666
